Goal: Task Accomplishment & Management: Manage account settings

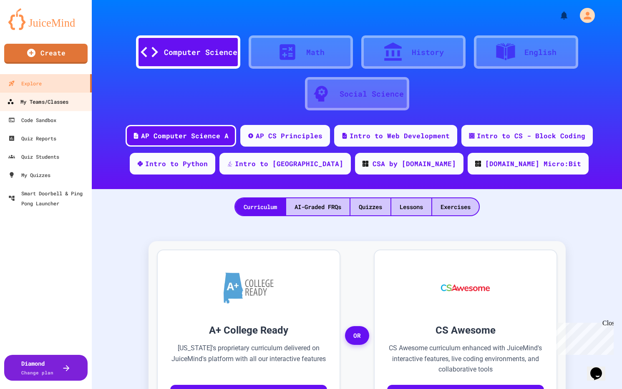
click at [35, 98] on div "My Teams/Classes" at bounding box center [37, 102] width 61 height 10
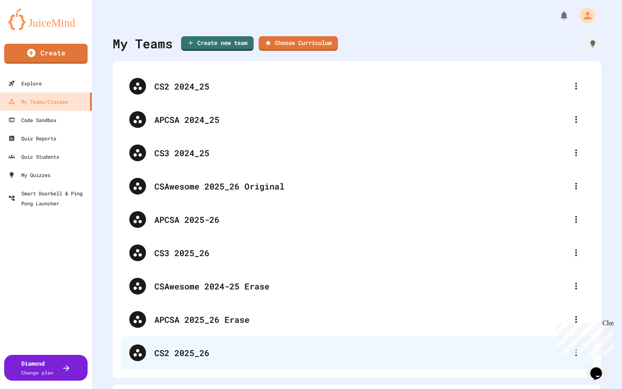
click at [196, 354] on div "CS2 2025_26" at bounding box center [360, 353] width 413 height 13
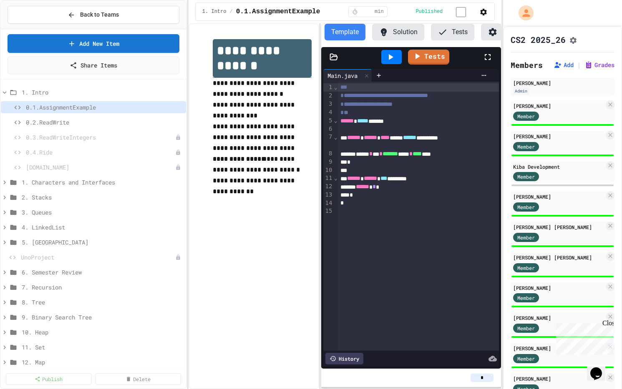
click at [322, 167] on div "**********" at bounding box center [344, 206] width 313 height 366
click at [60, 120] on span "0.2.ReadWrite" at bounding box center [100, 122] width 148 height 9
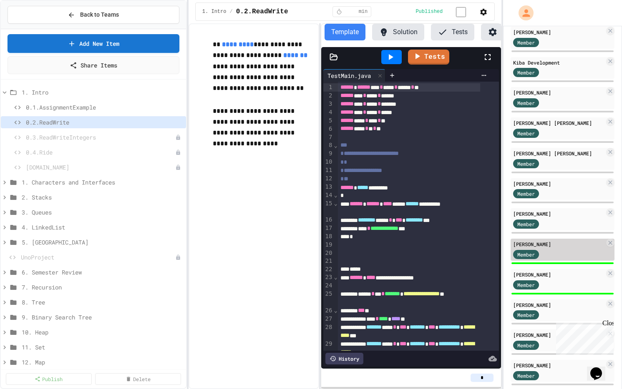
scroll to position [166, 0]
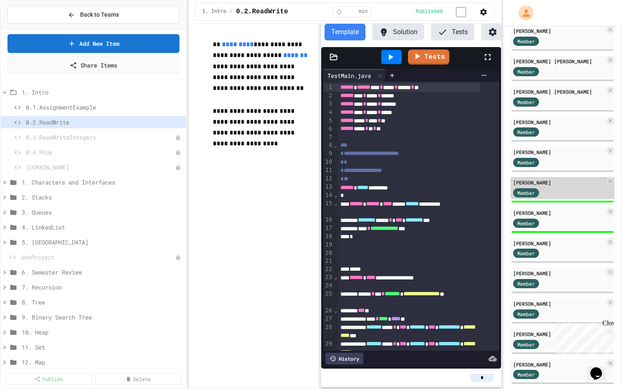
click at [545, 186] on div "[PERSON_NAME]" at bounding box center [558, 183] width 91 height 8
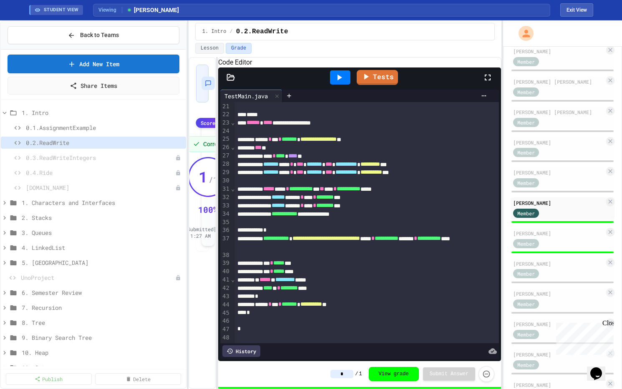
scroll to position [190, 0]
click at [218, 240] on div "**********" at bounding box center [344, 223] width 313 height 332
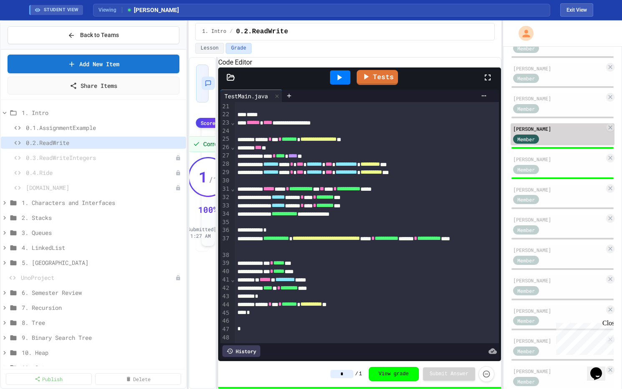
scroll to position [238, 0]
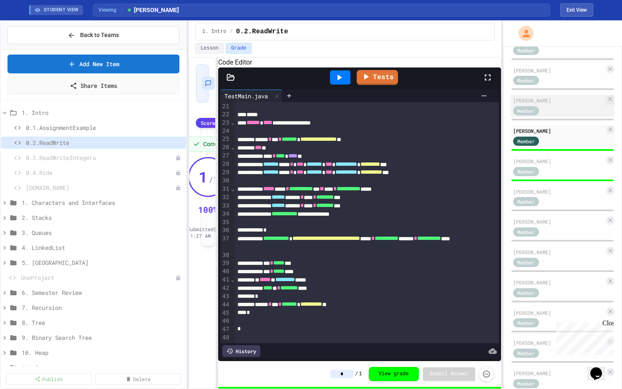
click at [544, 110] on div "Member" at bounding box center [534, 110] width 42 height 10
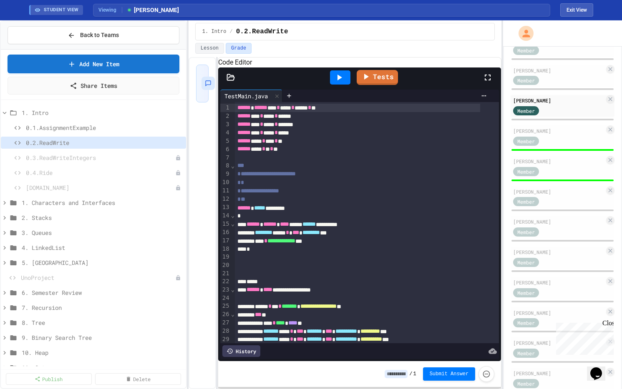
click at [340, 83] on icon at bounding box center [339, 78] width 10 height 10
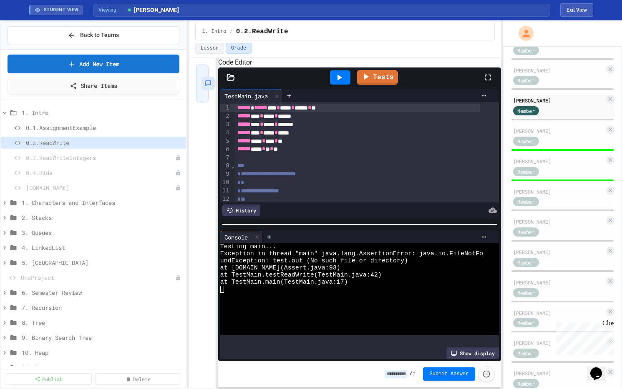
click at [228, 82] on icon at bounding box center [230, 77] width 8 height 8
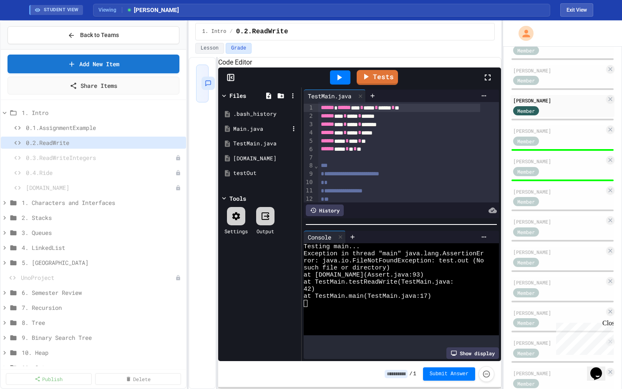
click at [249, 133] on div "Main.java" at bounding box center [261, 129] width 56 height 8
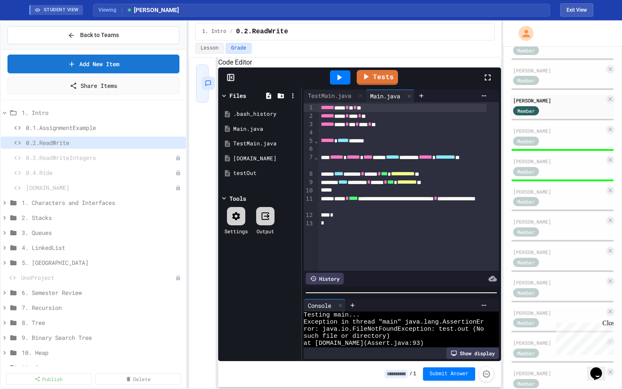
click at [403, 297] on div at bounding box center [400, 293] width 199 height 8
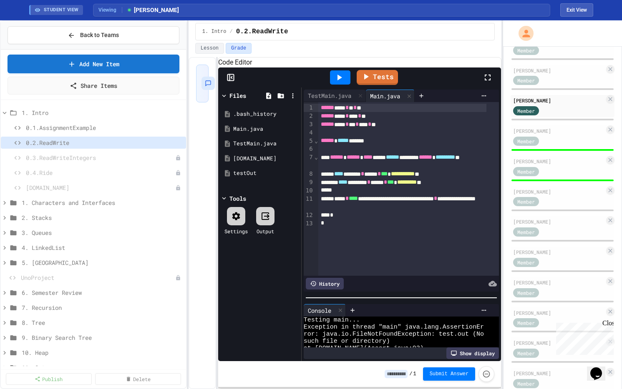
scroll to position [43, 0]
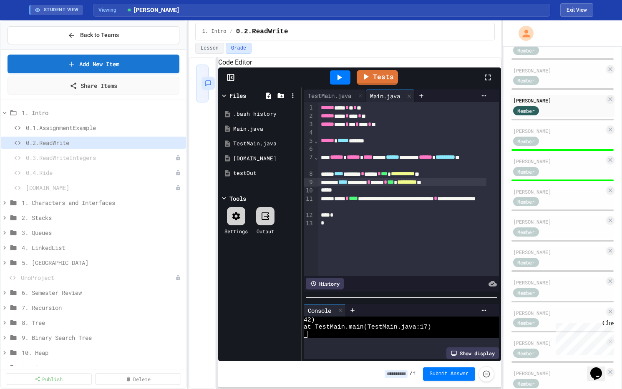
click at [417, 185] on span "*********" at bounding box center [407, 182] width 20 height 6
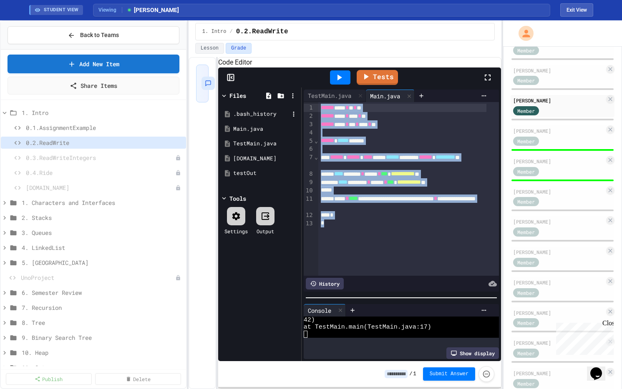
drag, startPoint x: 349, startPoint y: 234, endPoint x: 293, endPoint y: 119, distance: 127.9
click at [293, 119] on div "**********" at bounding box center [359, 225] width 283 height 274
click at [338, 80] on icon at bounding box center [339, 78] width 5 height 6
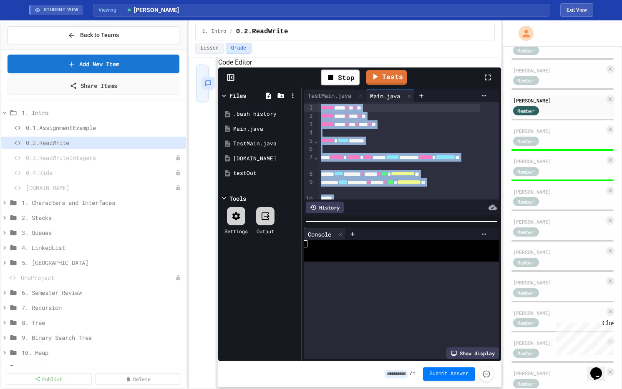
click at [391, 222] on div at bounding box center [400, 222] width 199 height 8
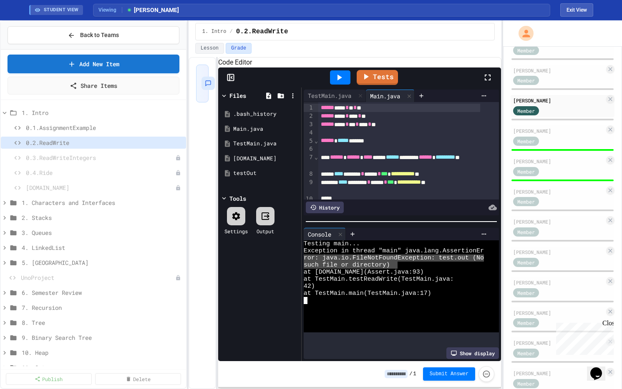
drag, startPoint x: 397, startPoint y: 268, endPoint x: 286, endPoint y: 261, distance: 111.5
click at [286, 261] on div "**********" at bounding box center [359, 225] width 283 height 274
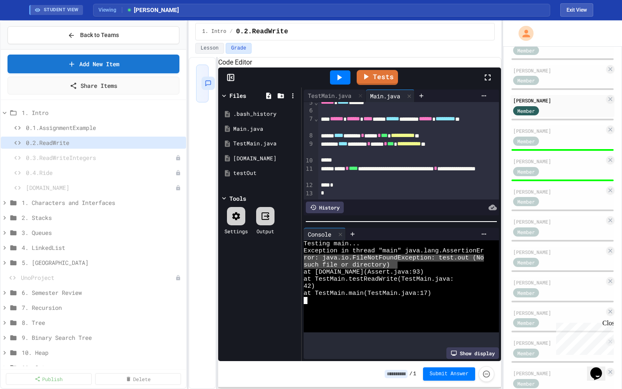
scroll to position [53, 0]
click at [397, 147] on span "**********" at bounding box center [409, 144] width 24 height 6
click at [335, 83] on icon at bounding box center [339, 78] width 10 height 10
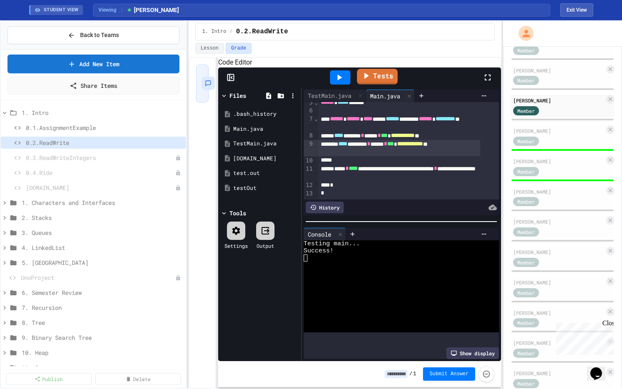
click at [370, 81] on icon at bounding box center [366, 75] width 10 height 10
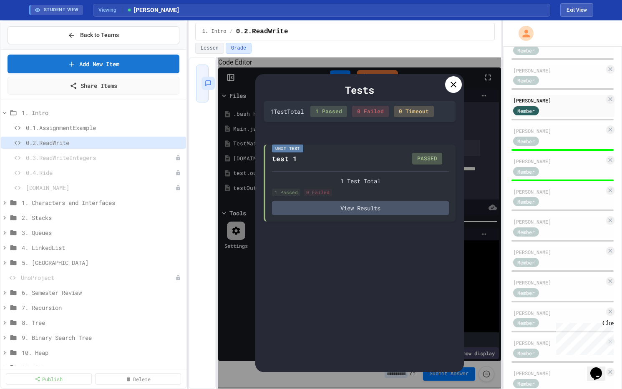
click at [456, 83] on icon at bounding box center [453, 85] width 10 height 10
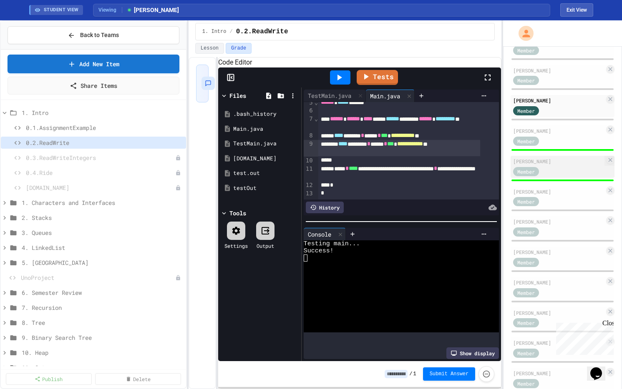
click at [545, 173] on div "Member" at bounding box center [534, 171] width 42 height 10
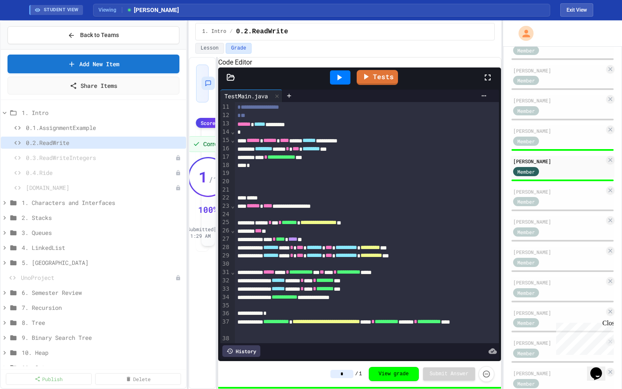
scroll to position [88, 0]
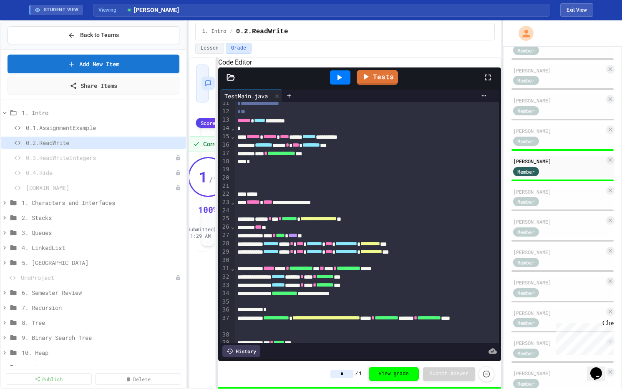
click at [229, 82] on icon at bounding box center [230, 77] width 8 height 8
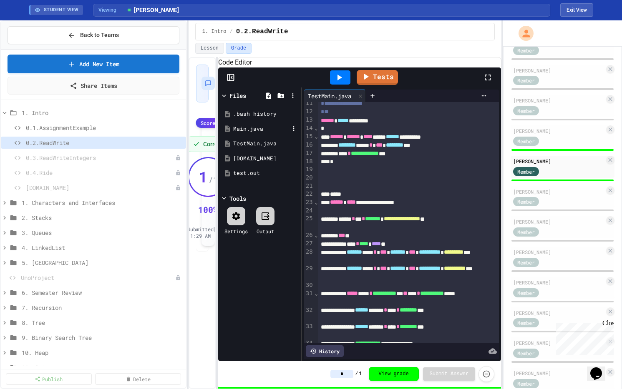
click at [247, 133] on div "Main.java" at bounding box center [261, 129] width 56 height 8
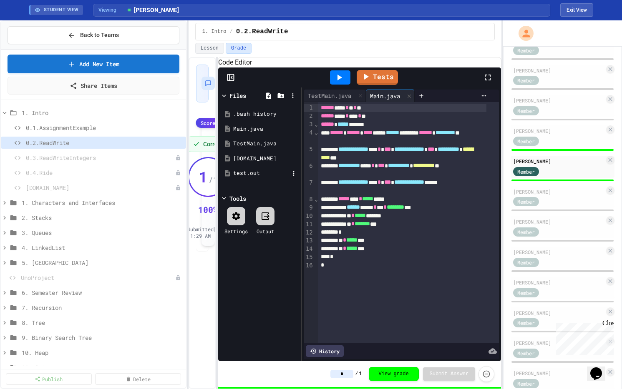
click at [250, 178] on div "test.out" at bounding box center [261, 173] width 56 height 8
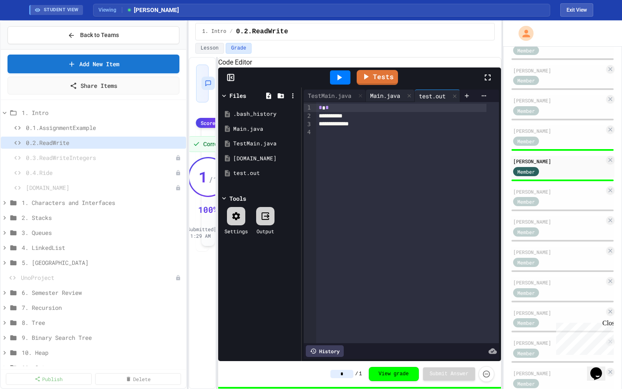
click at [379, 100] on div "Main.java" at bounding box center [385, 95] width 38 height 9
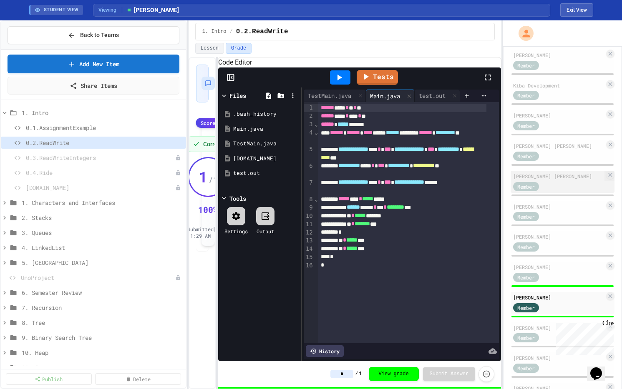
scroll to position [99, 0]
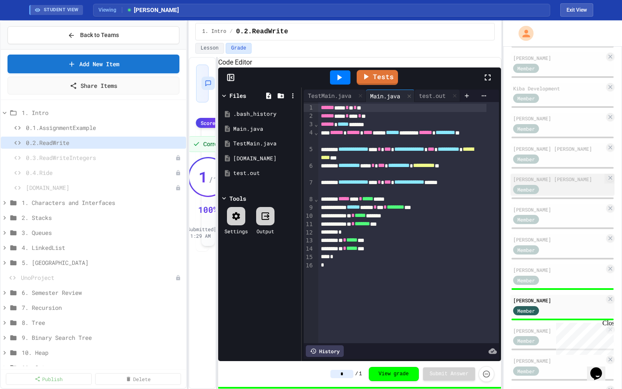
click at [551, 183] on div "[PERSON_NAME] [PERSON_NAME]" at bounding box center [558, 180] width 91 height 8
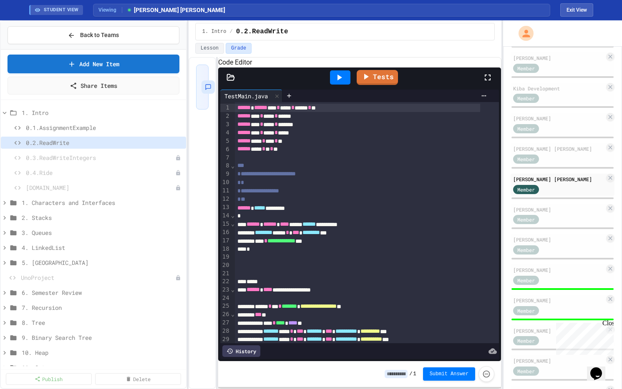
click at [342, 83] on icon at bounding box center [339, 78] width 10 height 10
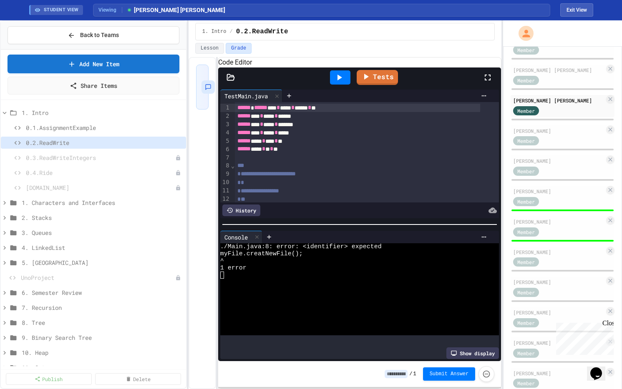
scroll to position [259, 0]
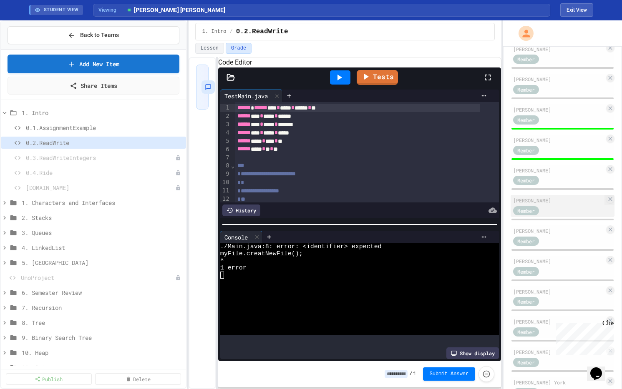
click at [536, 211] on div "Member" at bounding box center [526, 210] width 26 height 9
click at [570, 204] on div "[PERSON_NAME]" at bounding box center [558, 201] width 91 height 8
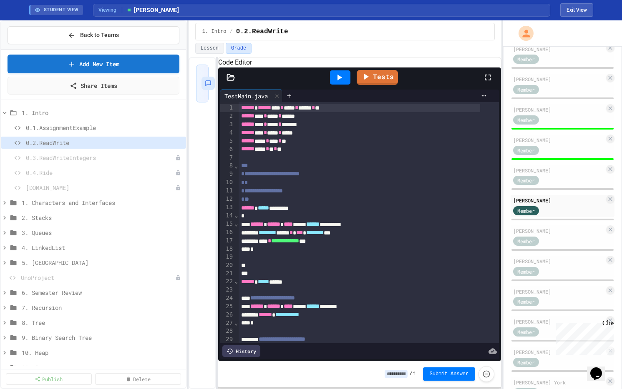
scroll to position [264, 0]
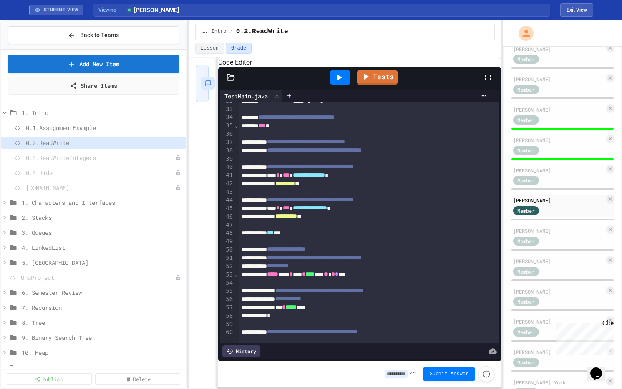
click at [346, 85] on div at bounding box center [340, 77] width 20 height 14
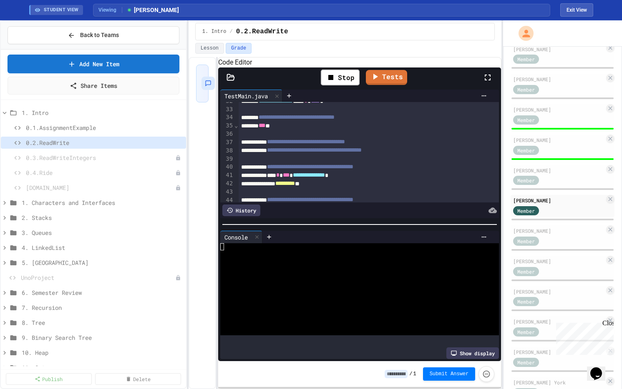
click at [230, 82] on icon at bounding box center [230, 77] width 8 height 8
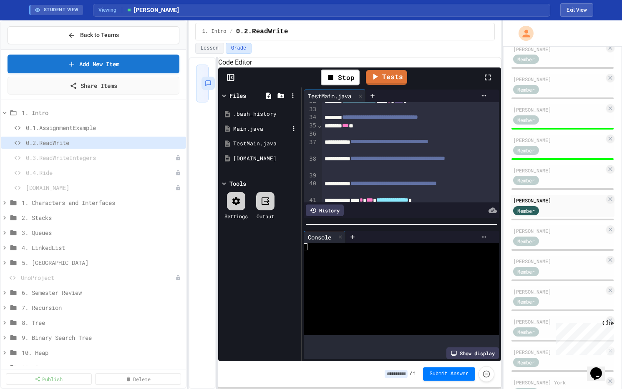
click at [252, 133] on div "Main.java" at bounding box center [261, 129] width 56 height 8
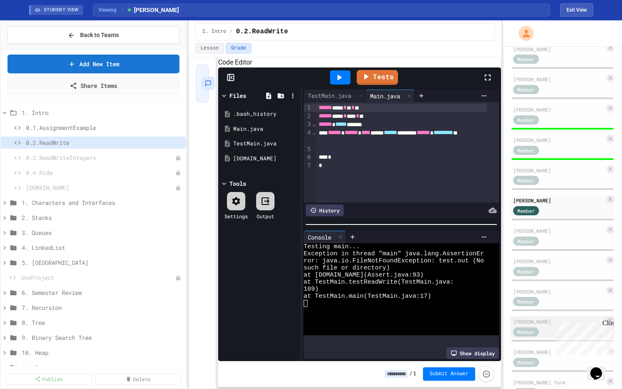
click at [522, 326] on div "[PERSON_NAME]" at bounding box center [558, 322] width 91 height 8
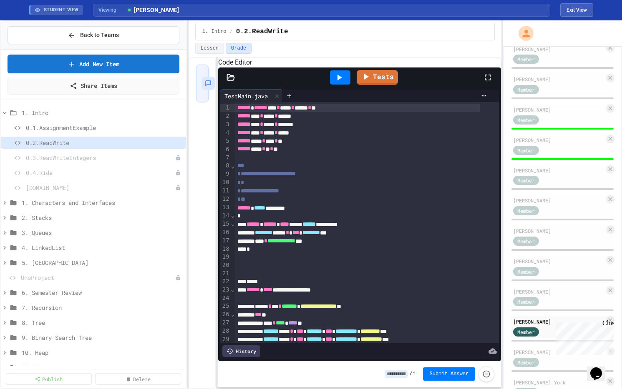
click at [230, 80] on icon at bounding box center [230, 77] width 7 height 6
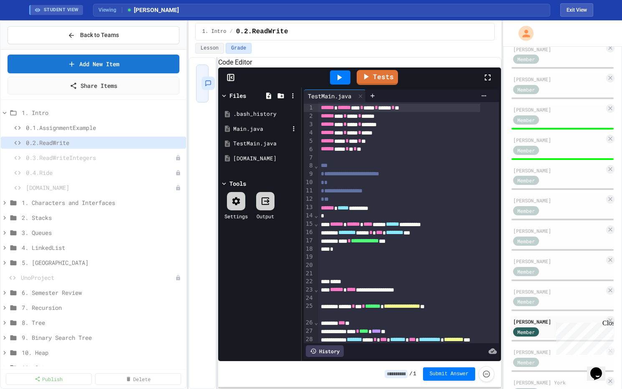
click at [250, 133] on div "Main.java" at bounding box center [261, 129] width 56 height 8
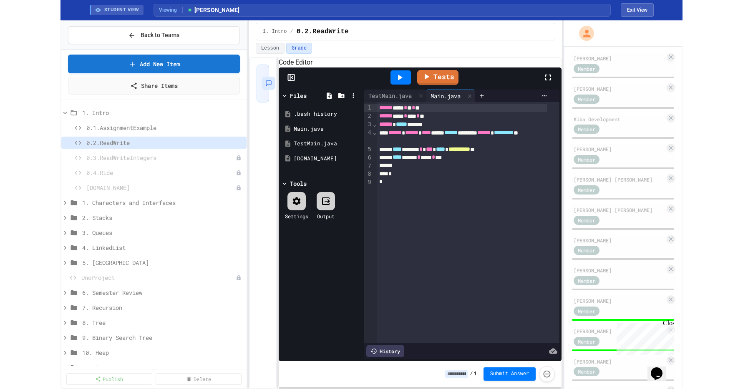
scroll to position [25, 0]
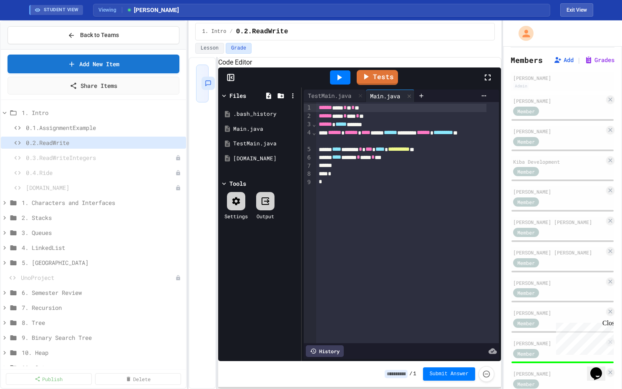
drag, startPoint x: 608, startPoint y: 324, endPoint x: 1160, endPoint y: 643, distance: 637.8
click at [608, 324] on div "Close" at bounding box center [607, 325] width 10 height 10
click at [541, 346] on div "[PERSON_NAME]" at bounding box center [558, 344] width 91 height 8
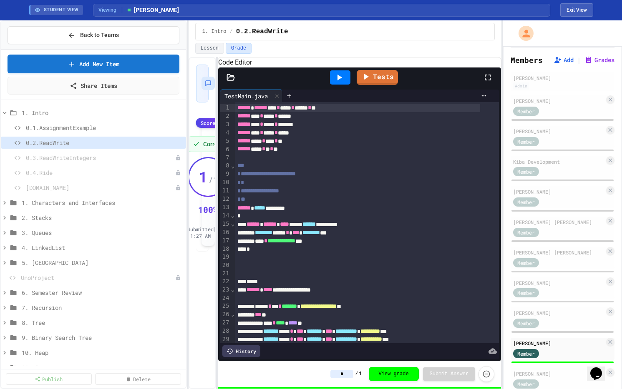
click at [229, 80] on icon at bounding box center [230, 77] width 7 height 6
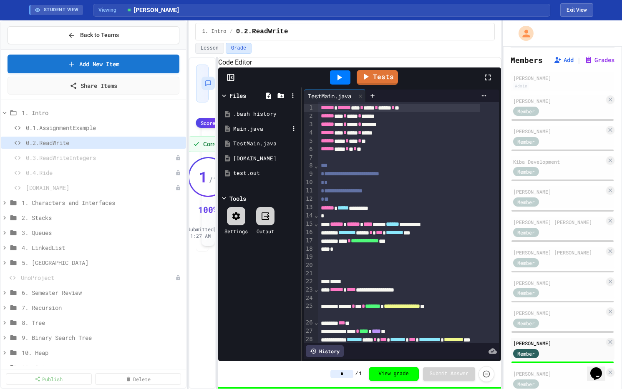
click at [245, 133] on div "Main.java" at bounding box center [261, 129] width 56 height 8
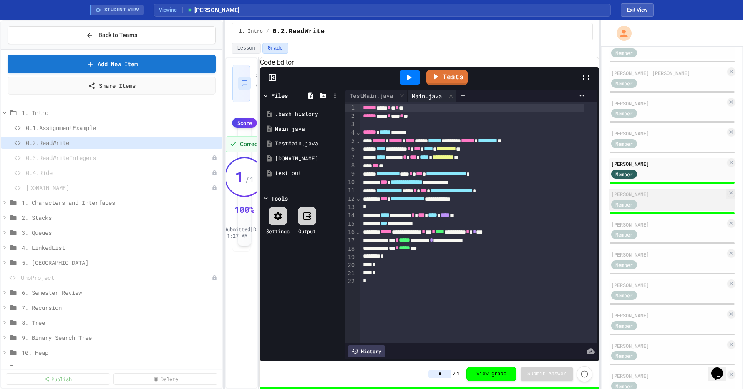
scroll to position [210, 0]
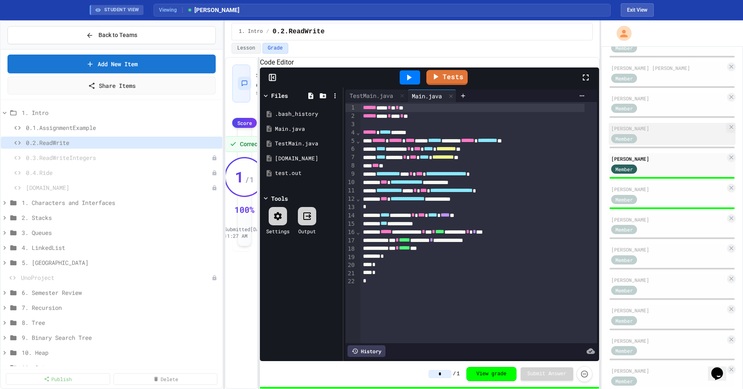
click at [621, 136] on div "Member" at bounding box center [632, 138] width 42 height 10
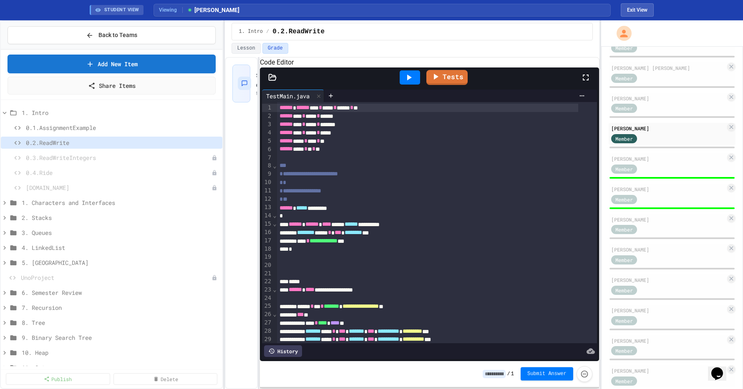
click at [537, 375] on span "Submit Answer" at bounding box center [546, 374] width 39 height 7
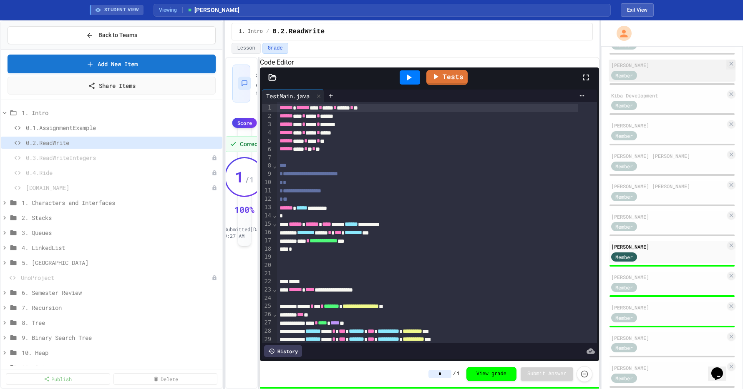
scroll to position [33, 0]
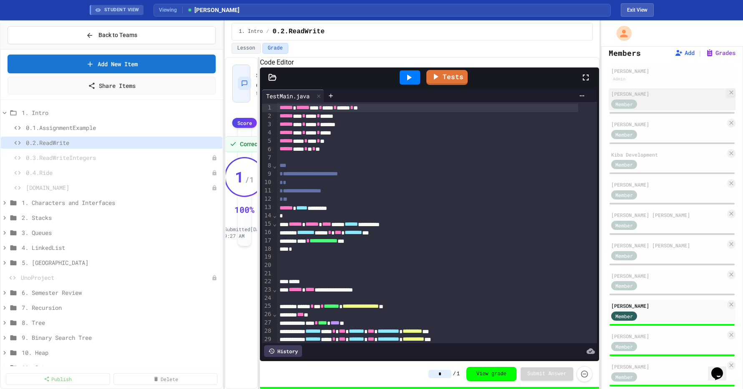
click at [621, 98] on div "[PERSON_NAME]" at bounding box center [668, 94] width 114 height 8
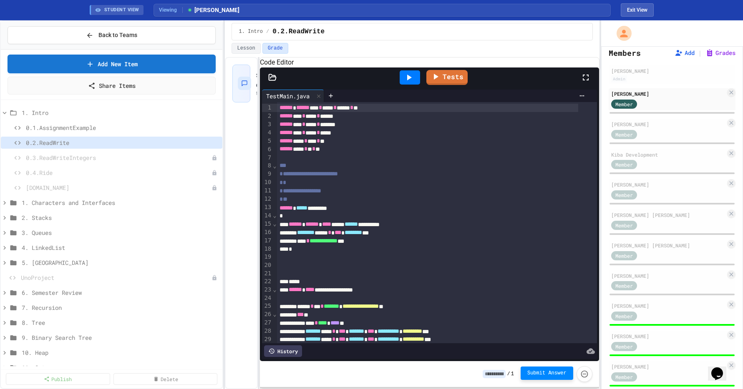
click at [270, 82] on icon at bounding box center [272, 77] width 8 height 8
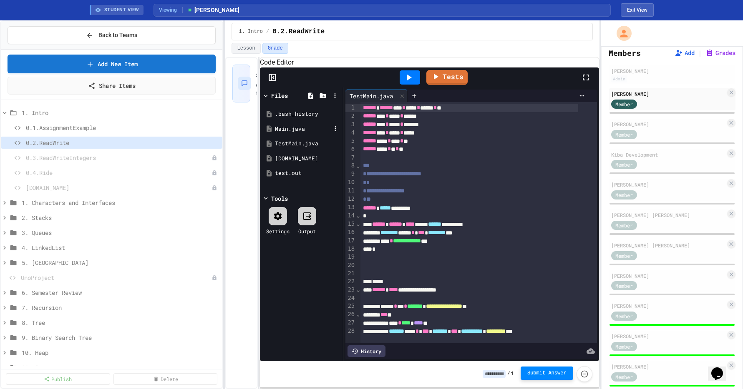
click at [286, 133] on div "Main.java" at bounding box center [303, 129] width 56 height 8
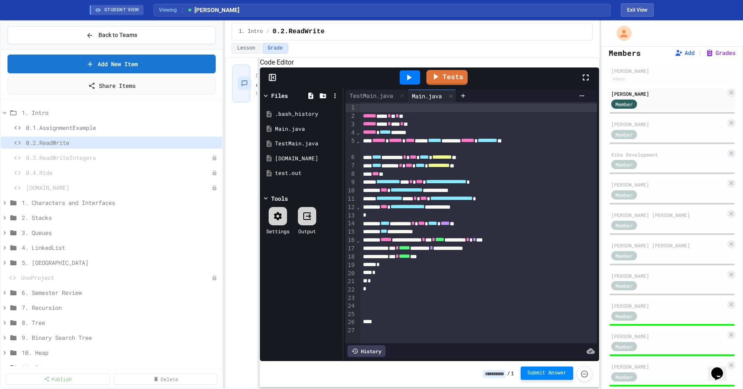
click at [411, 83] on icon at bounding box center [409, 78] width 10 height 10
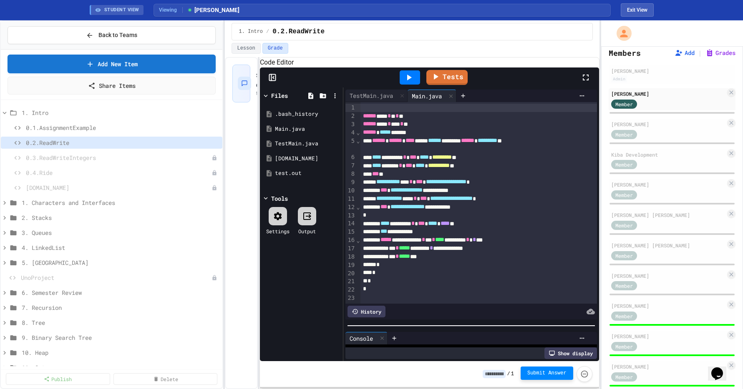
scroll to position [14, 0]
click at [444, 325] on div at bounding box center [470, 326] width 255 height 8
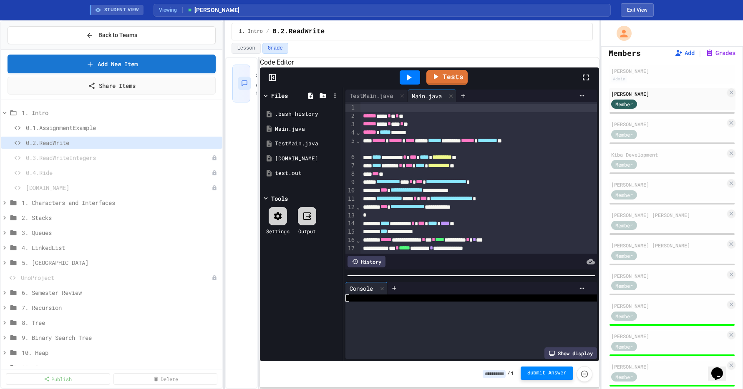
scroll to position [0, 0]
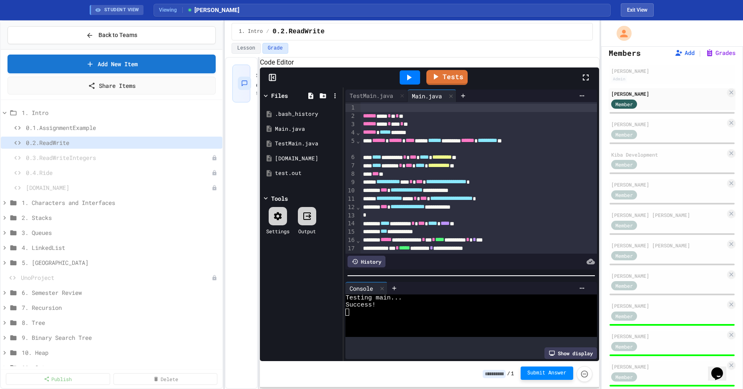
click at [440, 274] on div at bounding box center [470, 276] width 255 height 8
click at [534, 375] on span "Submit Answer" at bounding box center [546, 373] width 39 height 7
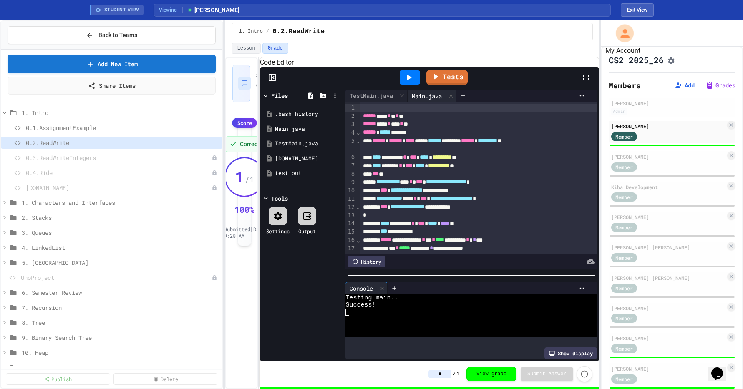
click at [621, 33] on icon "My Account" at bounding box center [624, 33] width 13 height 13
click at [621, 40] on div at bounding box center [371, 194] width 743 height 389
click at [621, 14] on button "Exit View" at bounding box center [636, 9] width 33 height 13
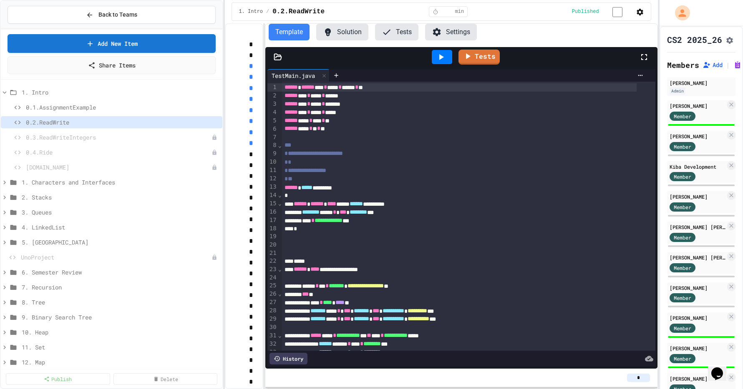
click at [621, 117] on div "**********" at bounding box center [371, 194] width 743 height 389
click at [621, 10] on icon "My Account" at bounding box center [682, 12] width 13 height 13
click at [621, 11] on div at bounding box center [371, 194] width 743 height 389
click at [621, 44] on icon "Assignment Settings" at bounding box center [729, 40] width 7 height 7
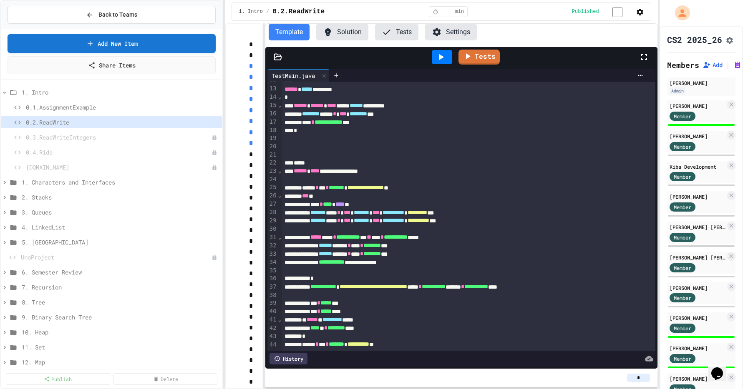
scroll to position [107, 0]
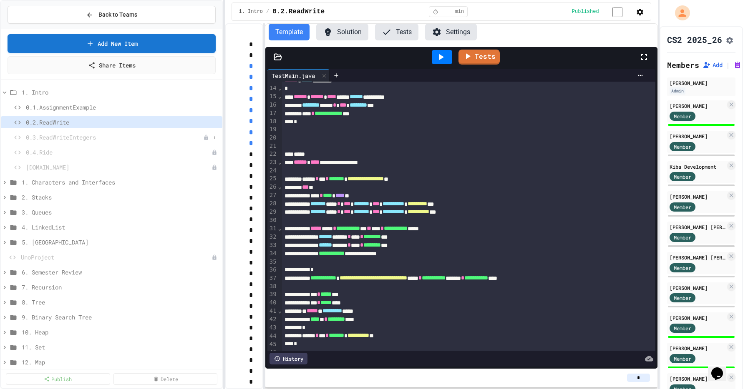
click at [79, 138] on span "0.3.ReadWriteIntegers" at bounding box center [114, 137] width 177 height 9
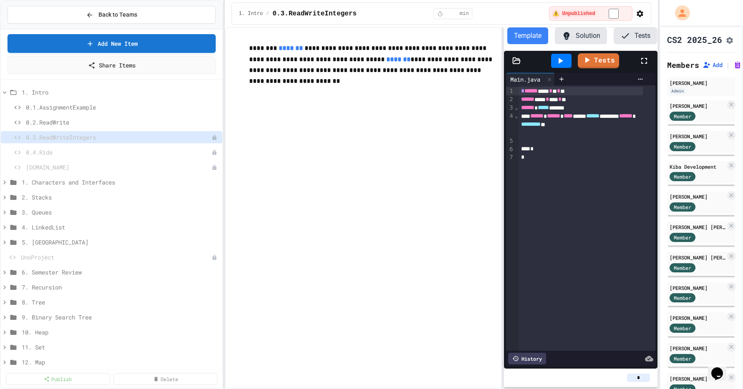
click at [504, 195] on div "**********" at bounding box center [441, 208] width 432 height 362
click at [65, 121] on span "0.2.ReadWrite" at bounding box center [118, 122] width 185 height 9
